Goal: Task Accomplishment & Management: Manage account settings

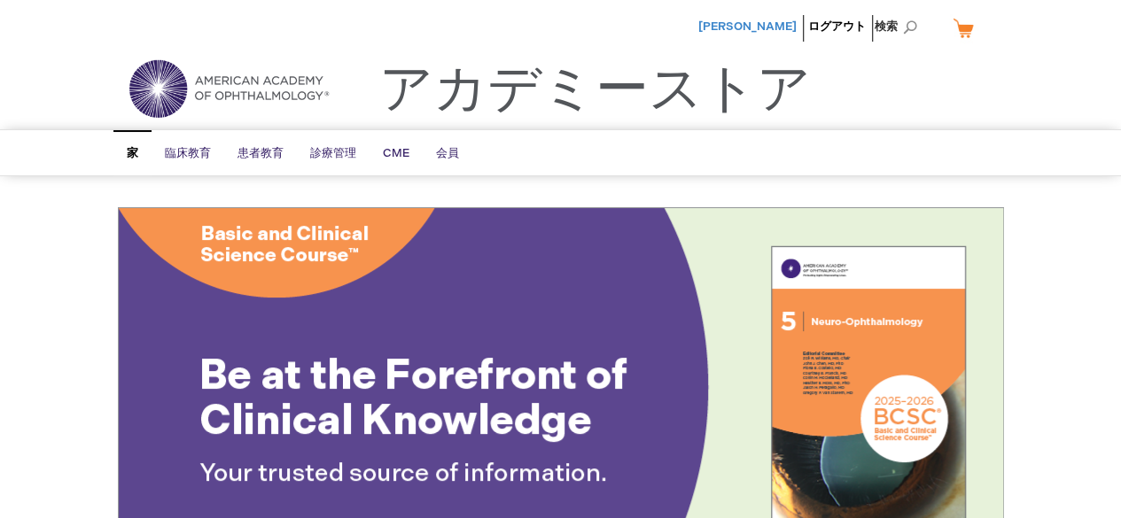
click at [773, 32] on font "山根 伸" at bounding box center [747, 26] width 98 height 14
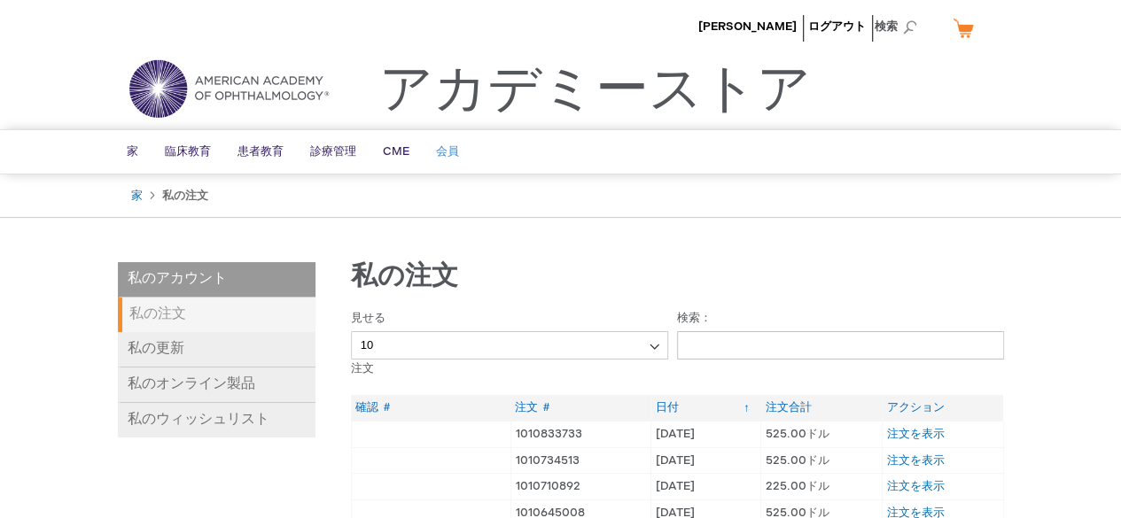
click at [450, 144] on font "会員" at bounding box center [447, 151] width 23 height 14
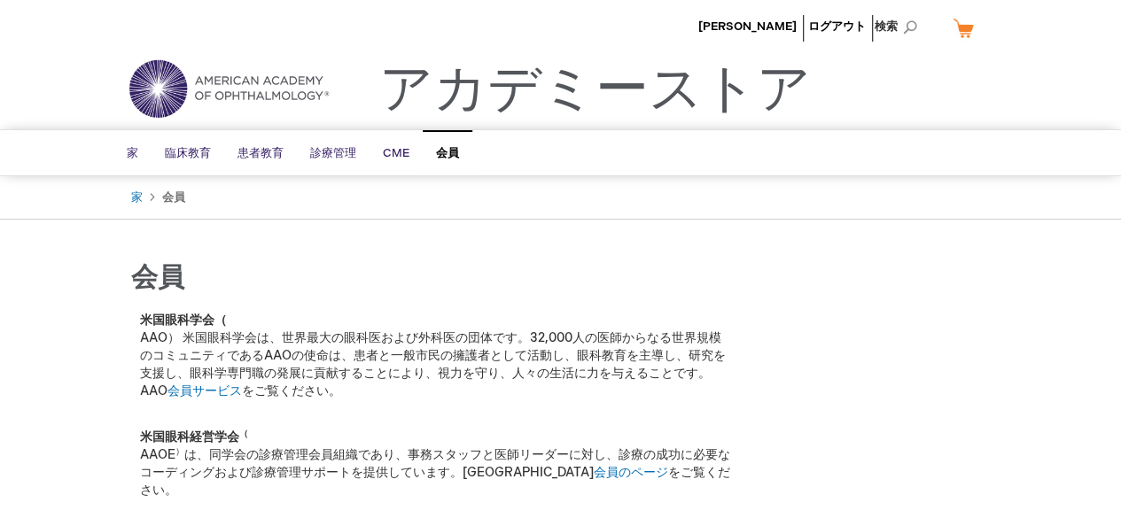
click at [955, 36] on link "カート" at bounding box center [970, 27] width 43 height 31
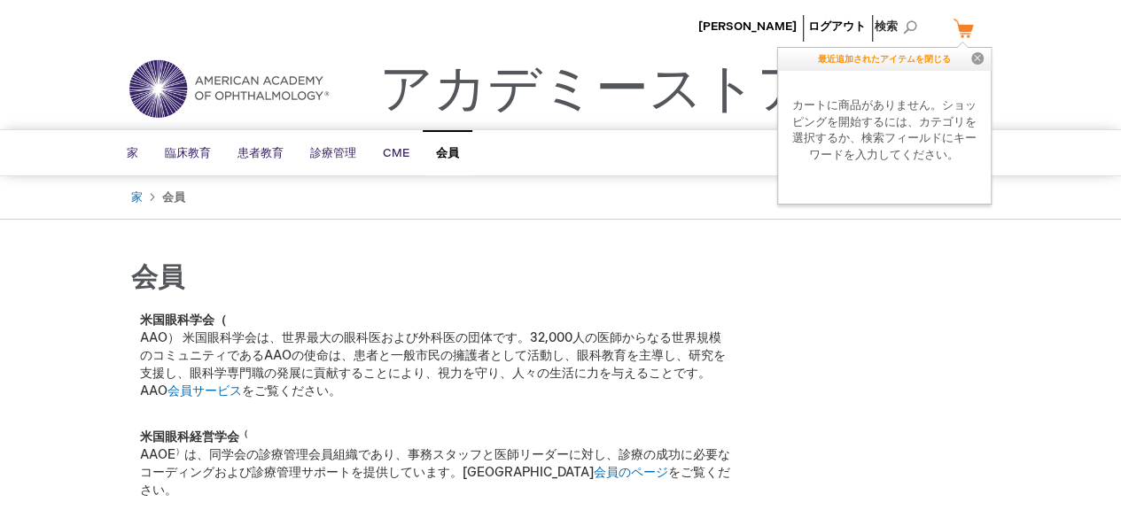
click at [725, 229] on div "山根 伸 ログアウト 検索 カート 最近追加されたアイテムを閉じる 近い カートに商品がありません。ショッピングを開始するには、カテゴリを選択するか、検索フィ…" at bounding box center [560, 468] width 1121 height 937
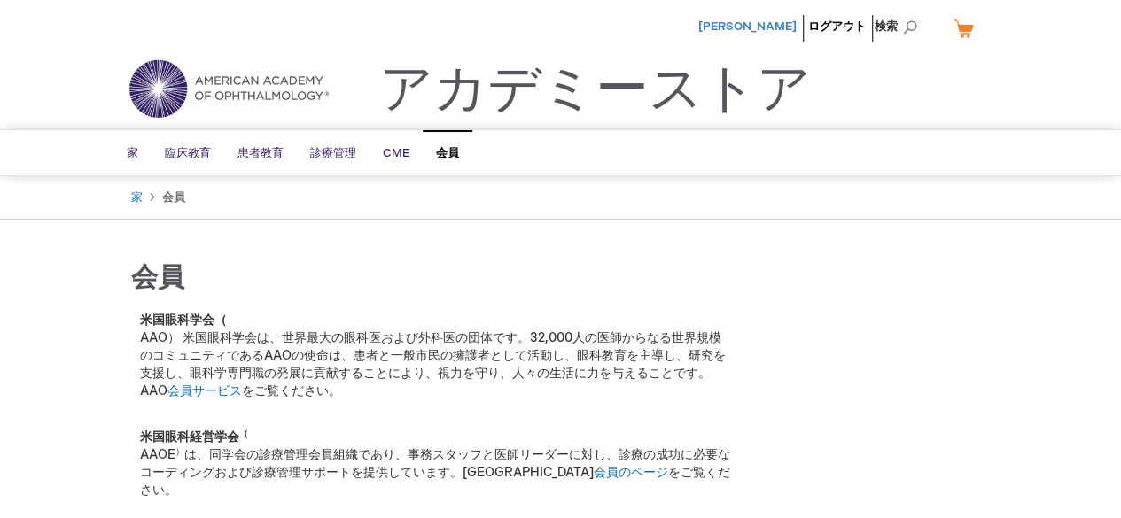
click at [775, 28] on font "[PERSON_NAME]" at bounding box center [747, 26] width 98 height 14
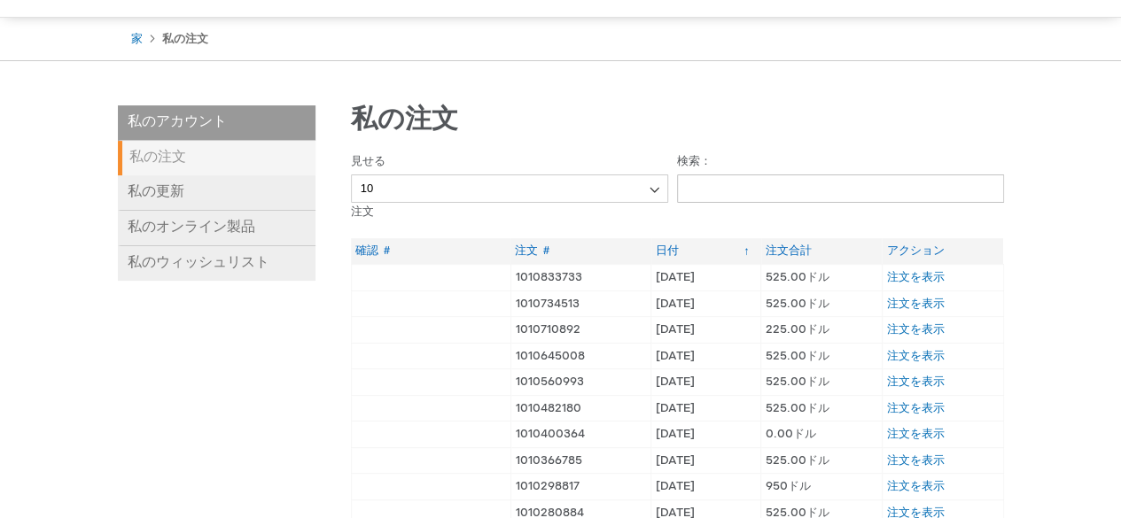
scroll to position [159, 0]
click at [204, 192] on link "私の更新" at bounding box center [217, 191] width 198 height 35
click at [253, 184] on link "私の更新" at bounding box center [217, 191] width 198 height 35
click at [906, 272] on font "注文を表示" at bounding box center [916, 275] width 58 height 14
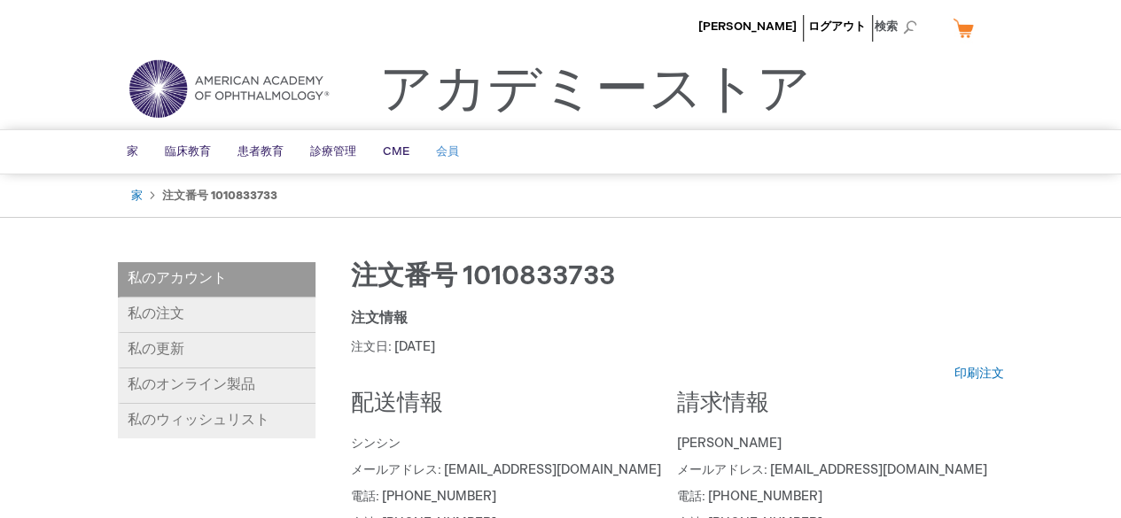
click at [458, 144] on link "会員" at bounding box center [448, 151] width 50 height 43
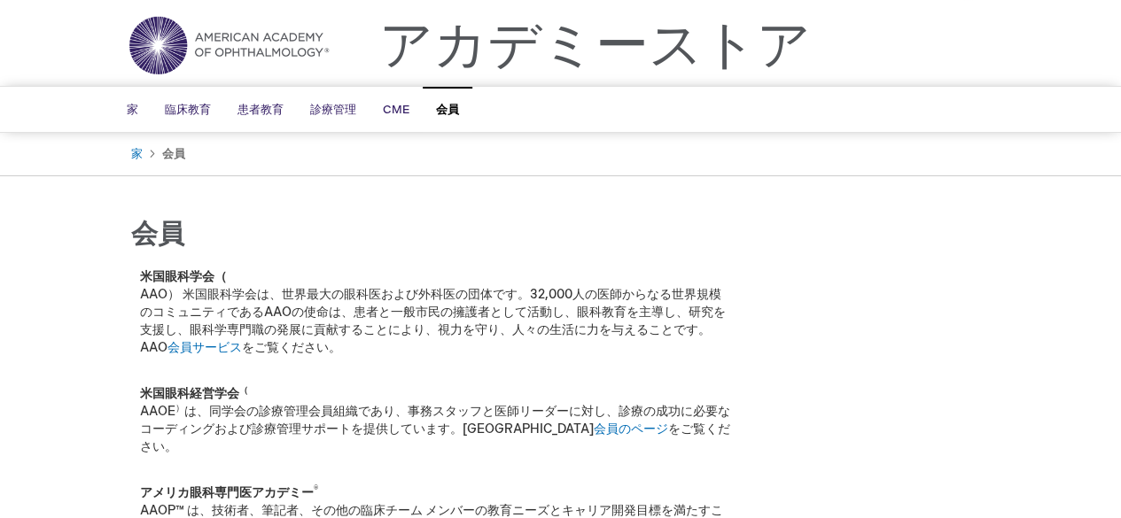
scroll to position [44, 0]
click at [214, 345] on font "会員サービス" at bounding box center [204, 346] width 74 height 15
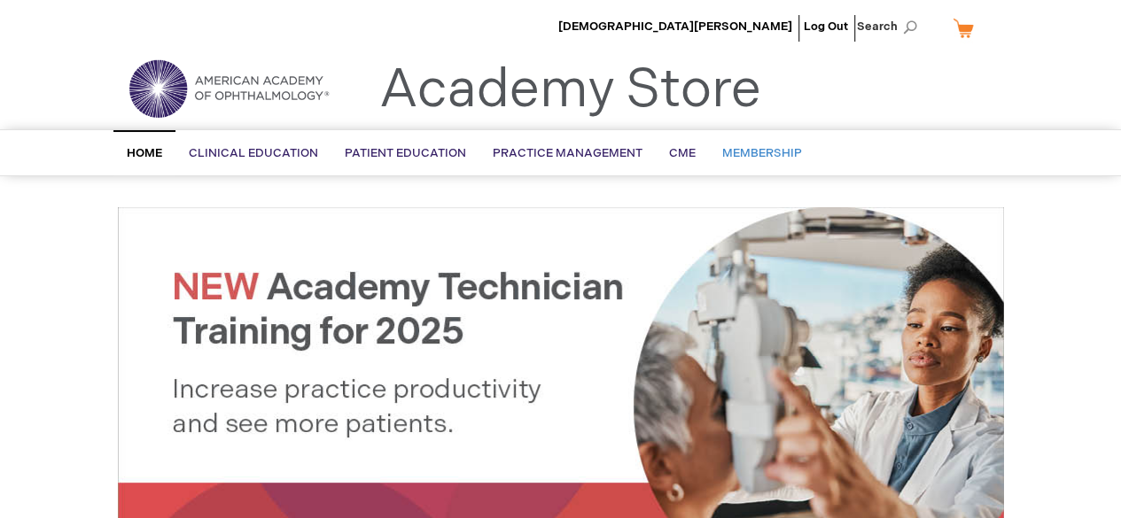
click at [770, 151] on span "Membership" at bounding box center [762, 153] width 80 height 14
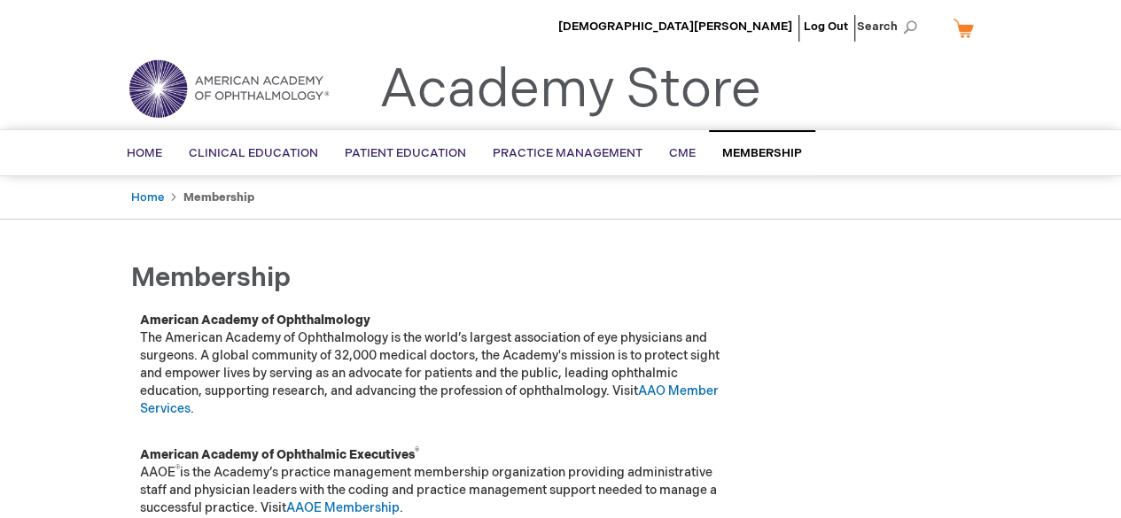
scroll to position [90, 0]
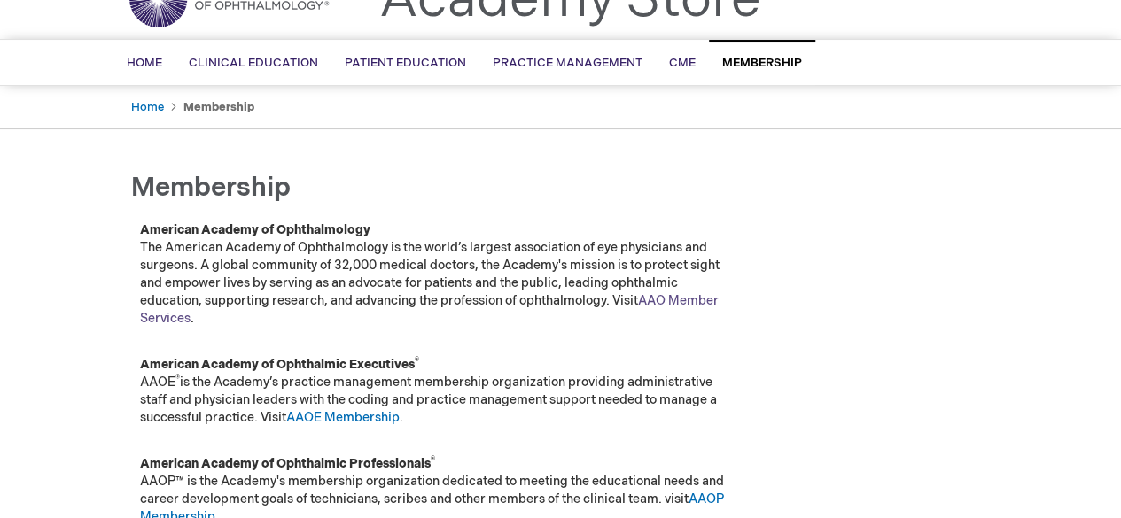
click at [684, 303] on link "AAO Member Services" at bounding box center [429, 309] width 579 height 33
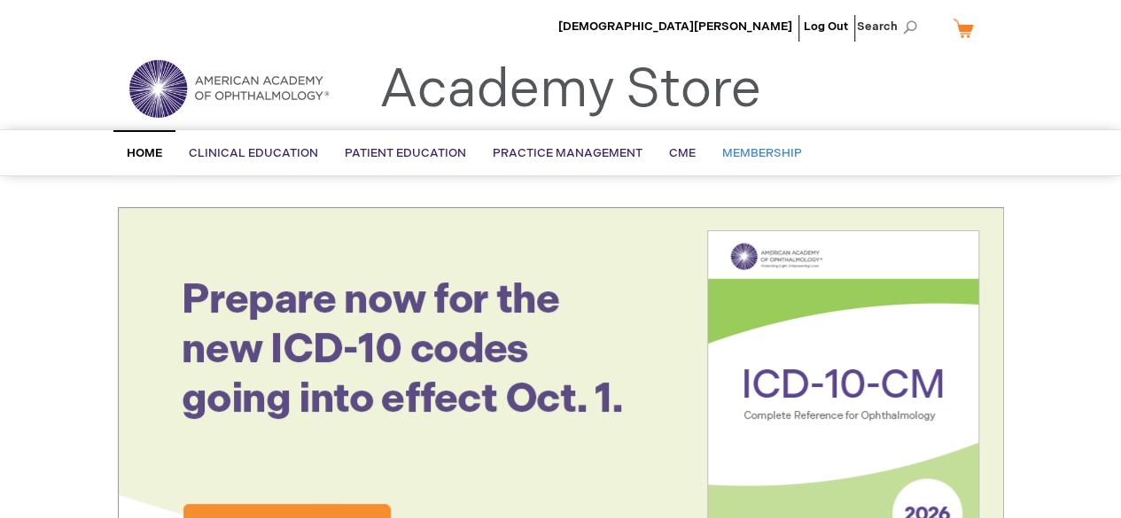
click at [771, 147] on span "Membership" at bounding box center [762, 153] width 80 height 14
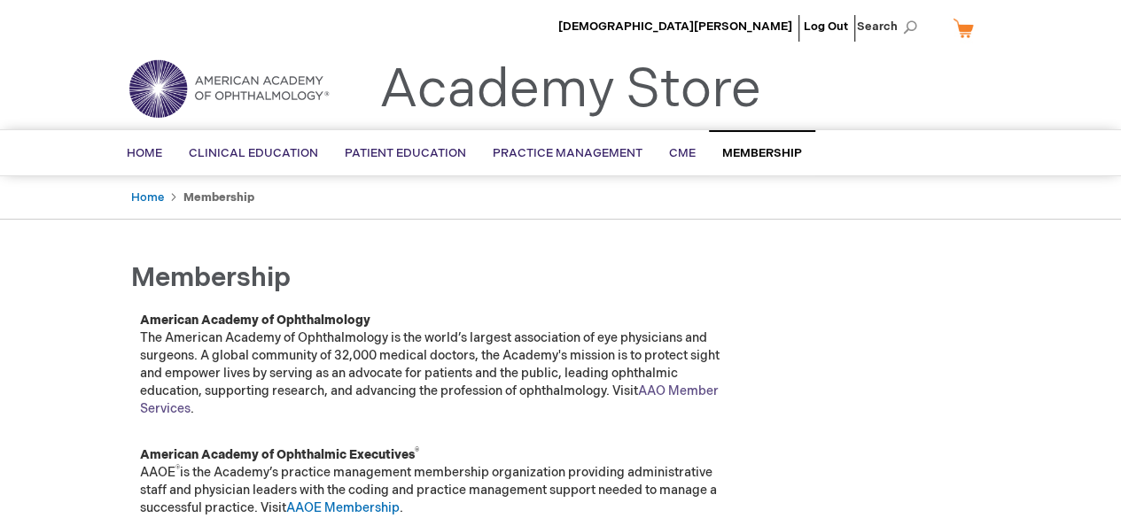
click at [680, 391] on link "AAO Member Services" at bounding box center [429, 400] width 579 height 33
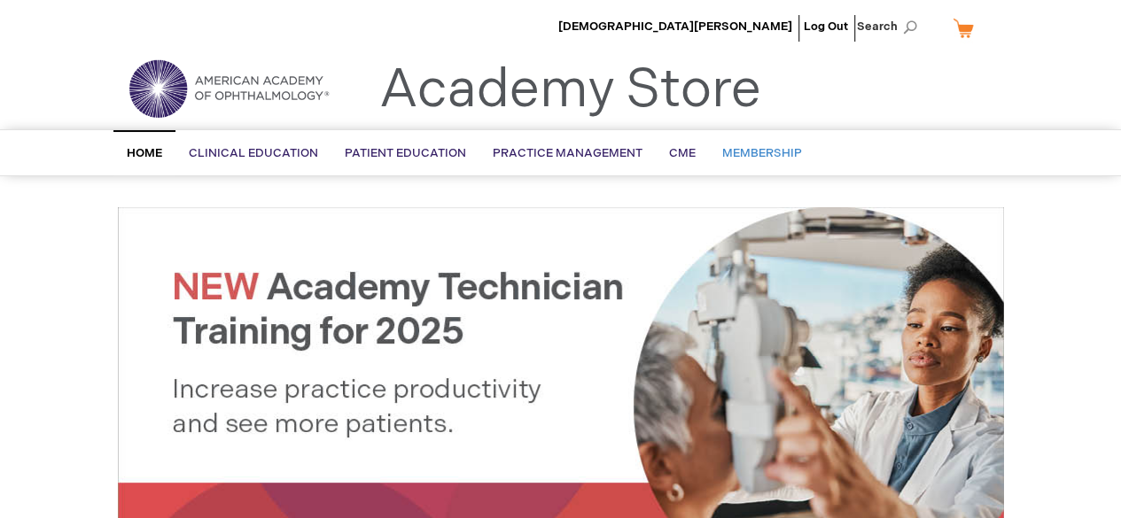
click at [766, 144] on link "Membership" at bounding box center [762, 153] width 106 height 43
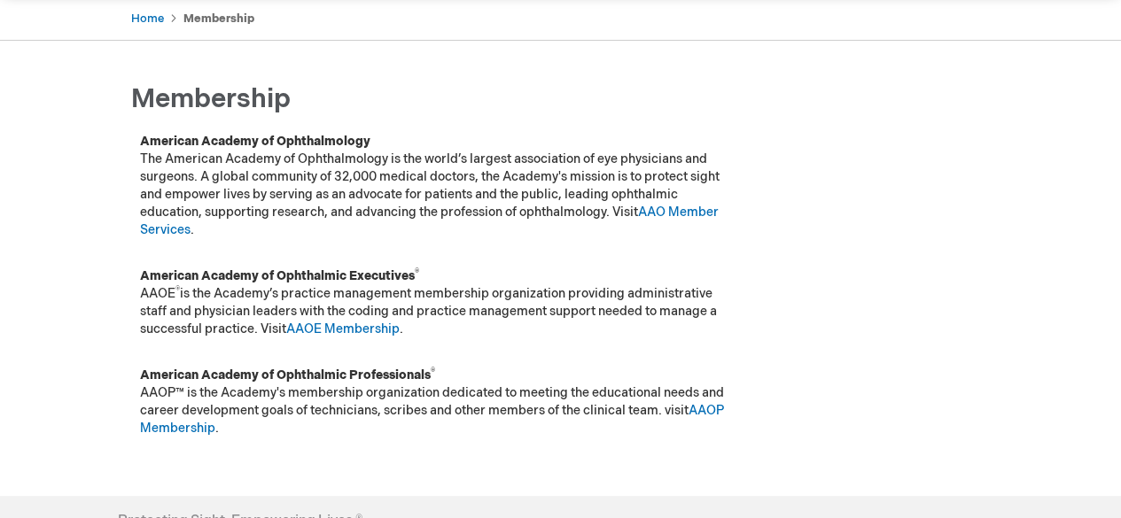
scroll to position [175, 0]
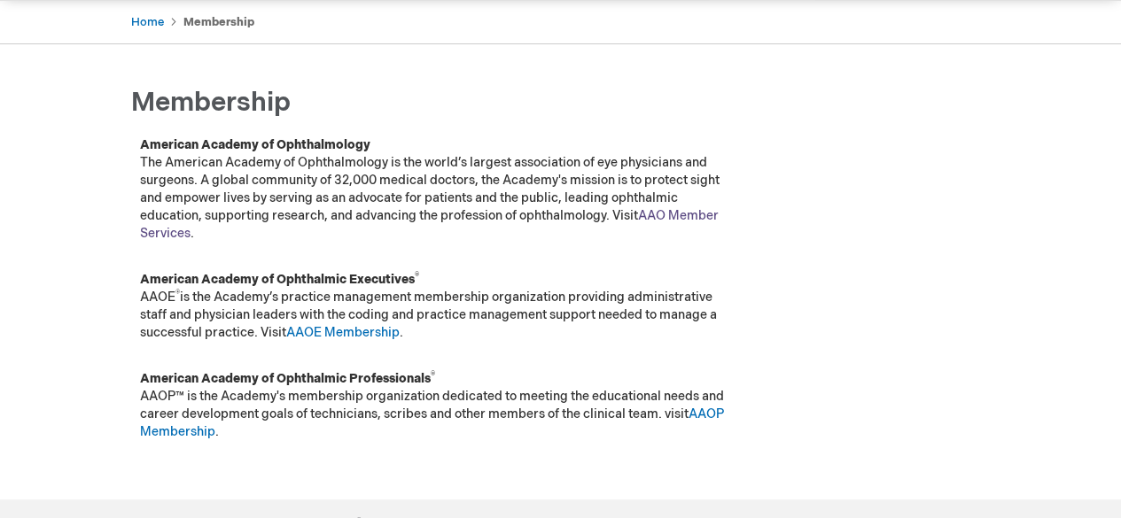
click at [179, 229] on link "AAO Member Services" at bounding box center [429, 224] width 579 height 33
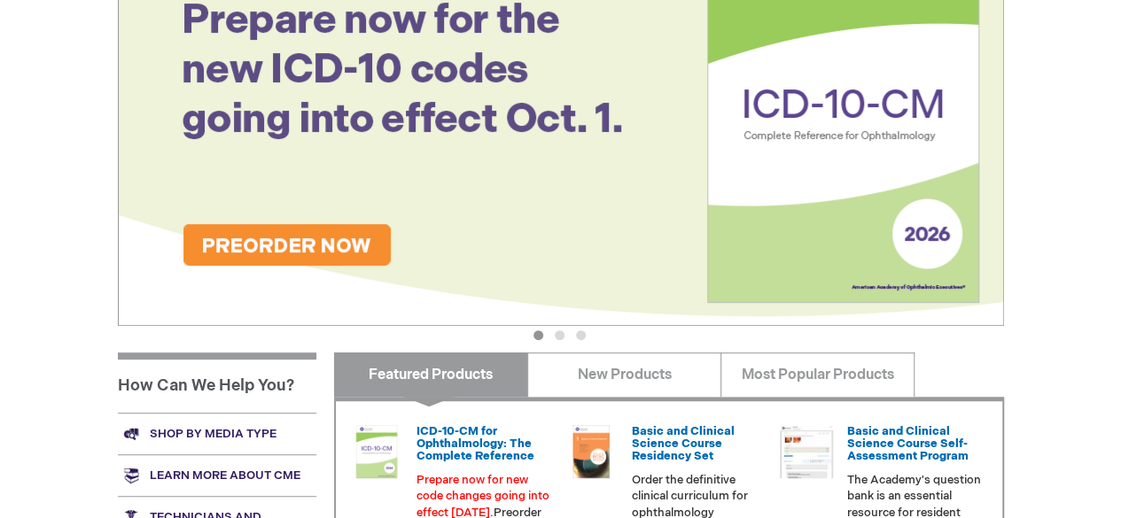
scroll to position [282, 0]
